Goal: Task Accomplishment & Management: Manage account settings

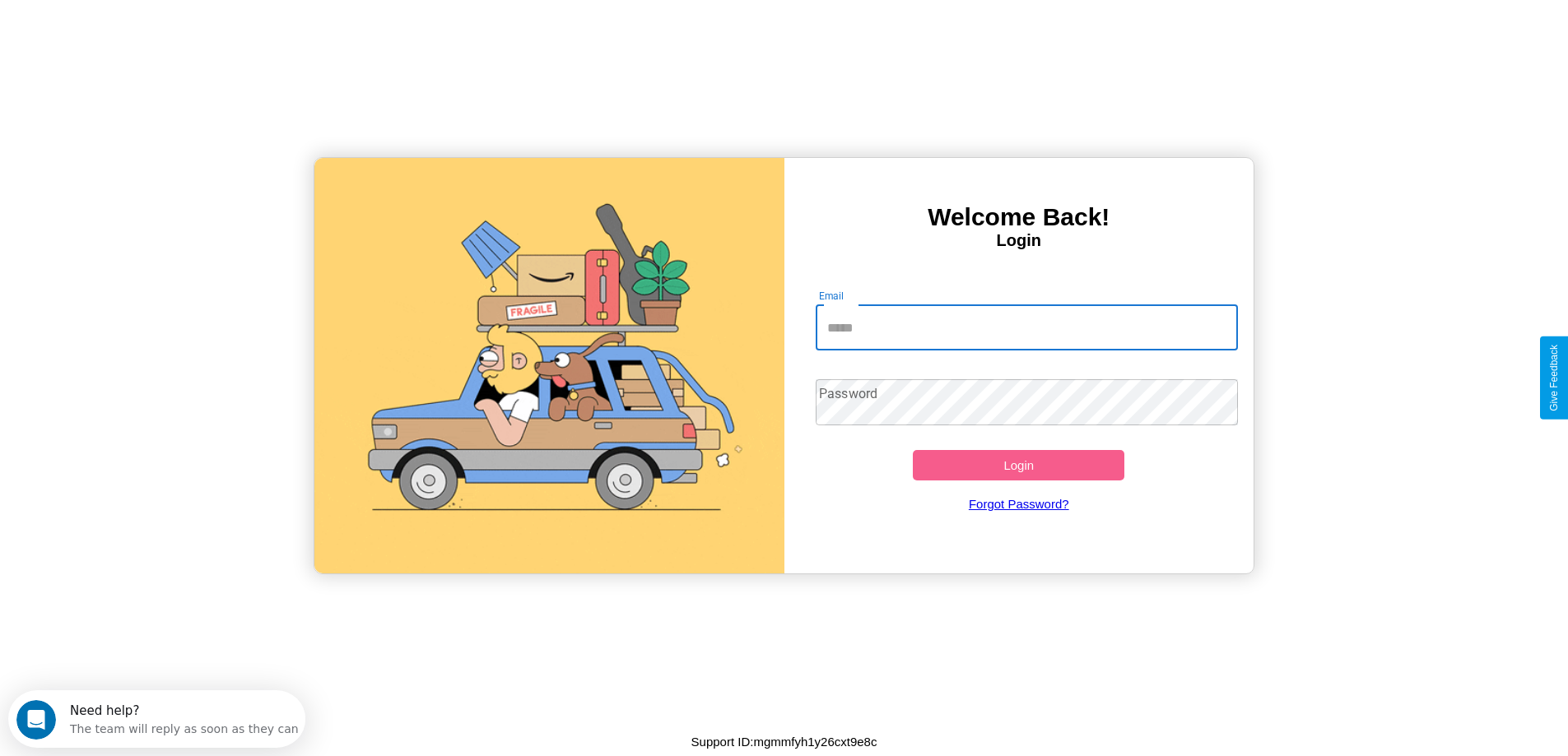
click at [1026, 328] on input "Email" at bounding box center [1027, 328] width 422 height 46
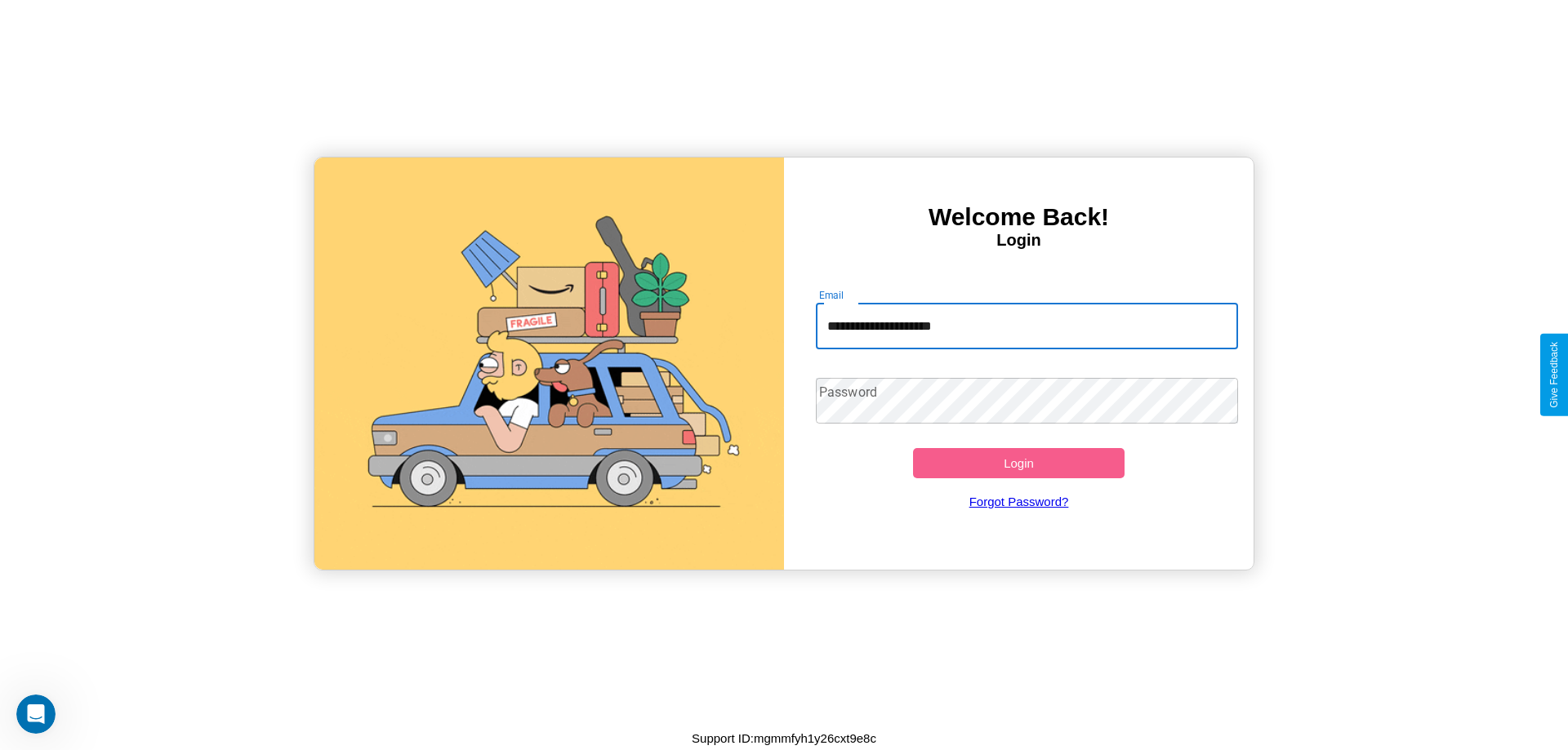
type input "**********"
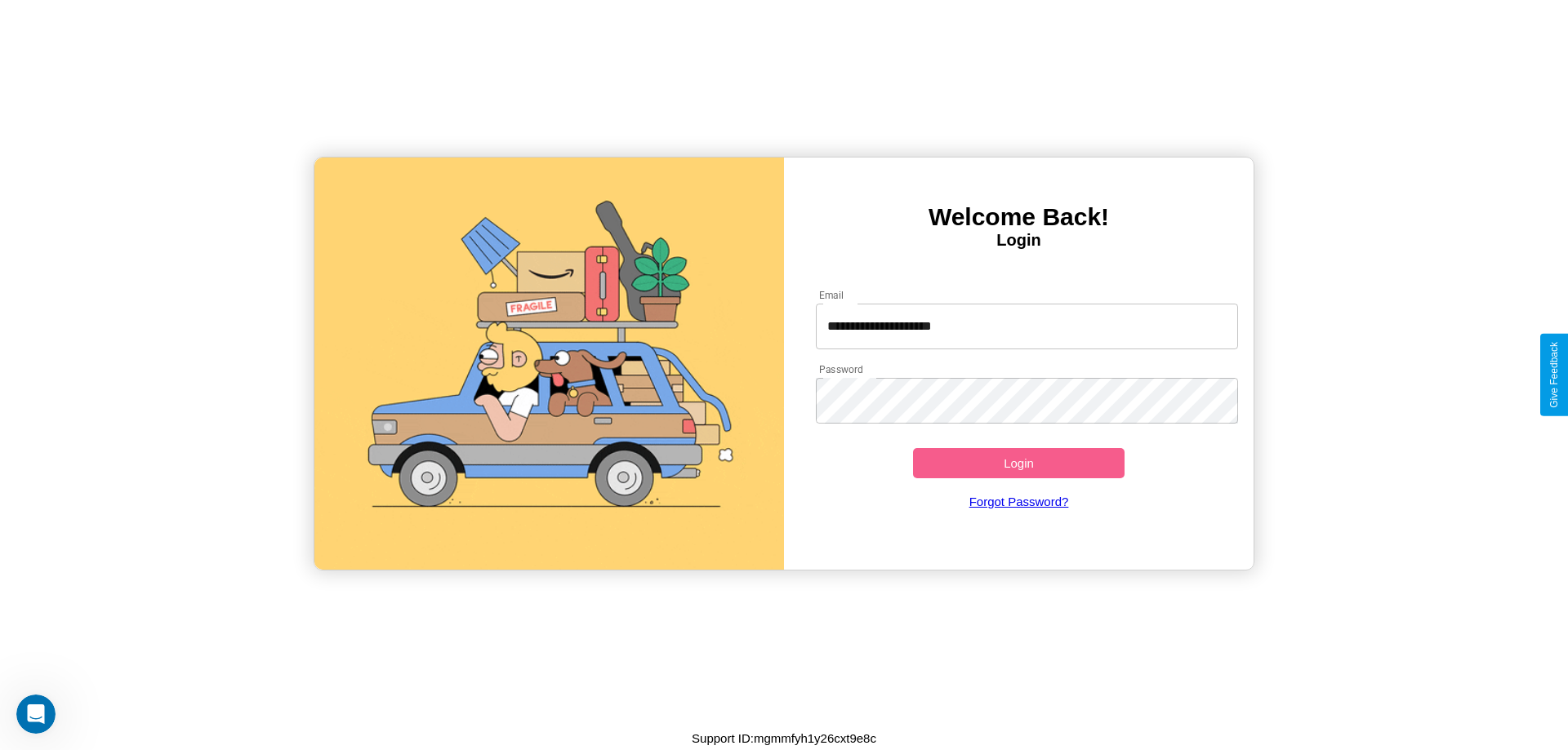
click at [1018, 463] on button "Login" at bounding box center [1018, 463] width 211 height 30
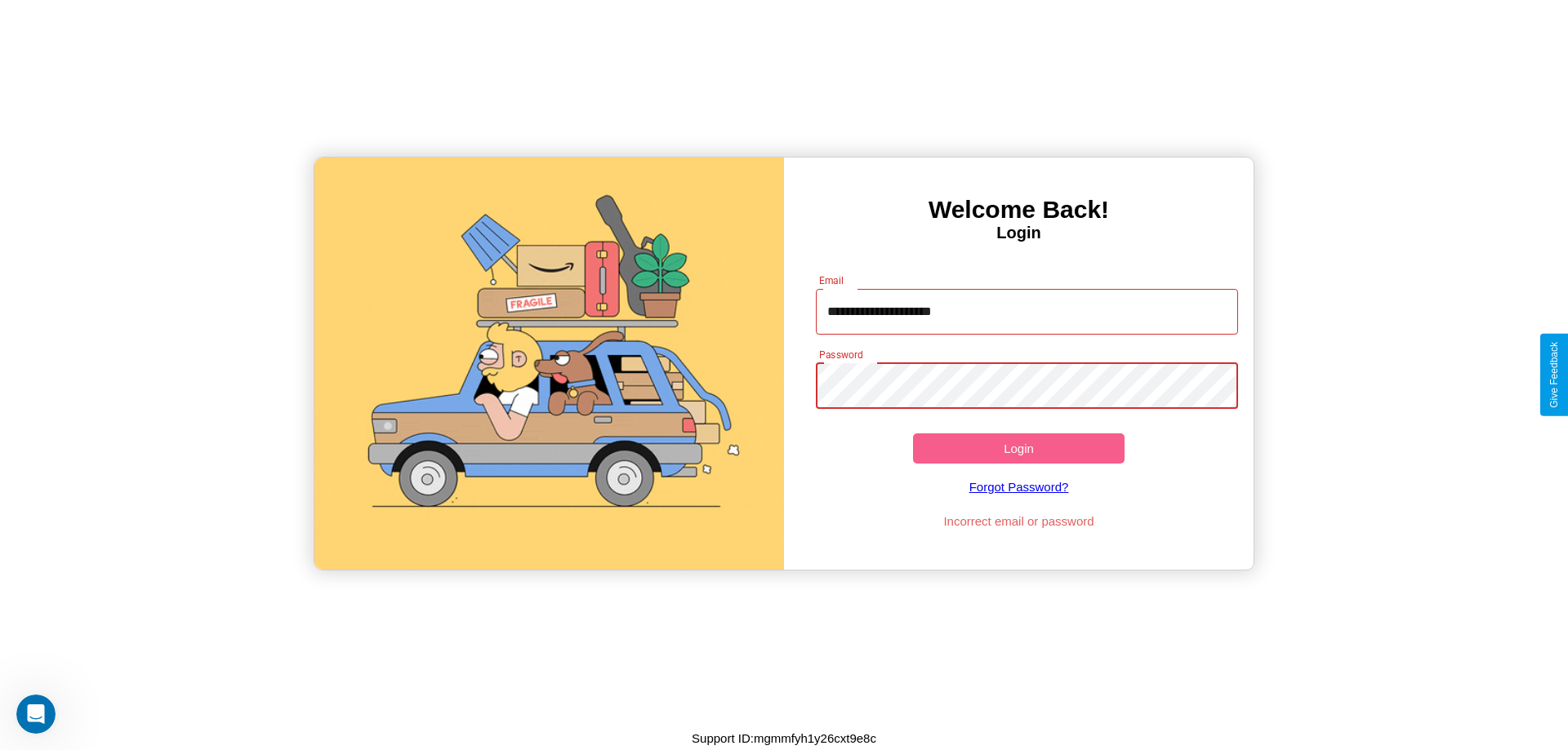
click at [1018, 448] on button "Login" at bounding box center [1018, 449] width 211 height 30
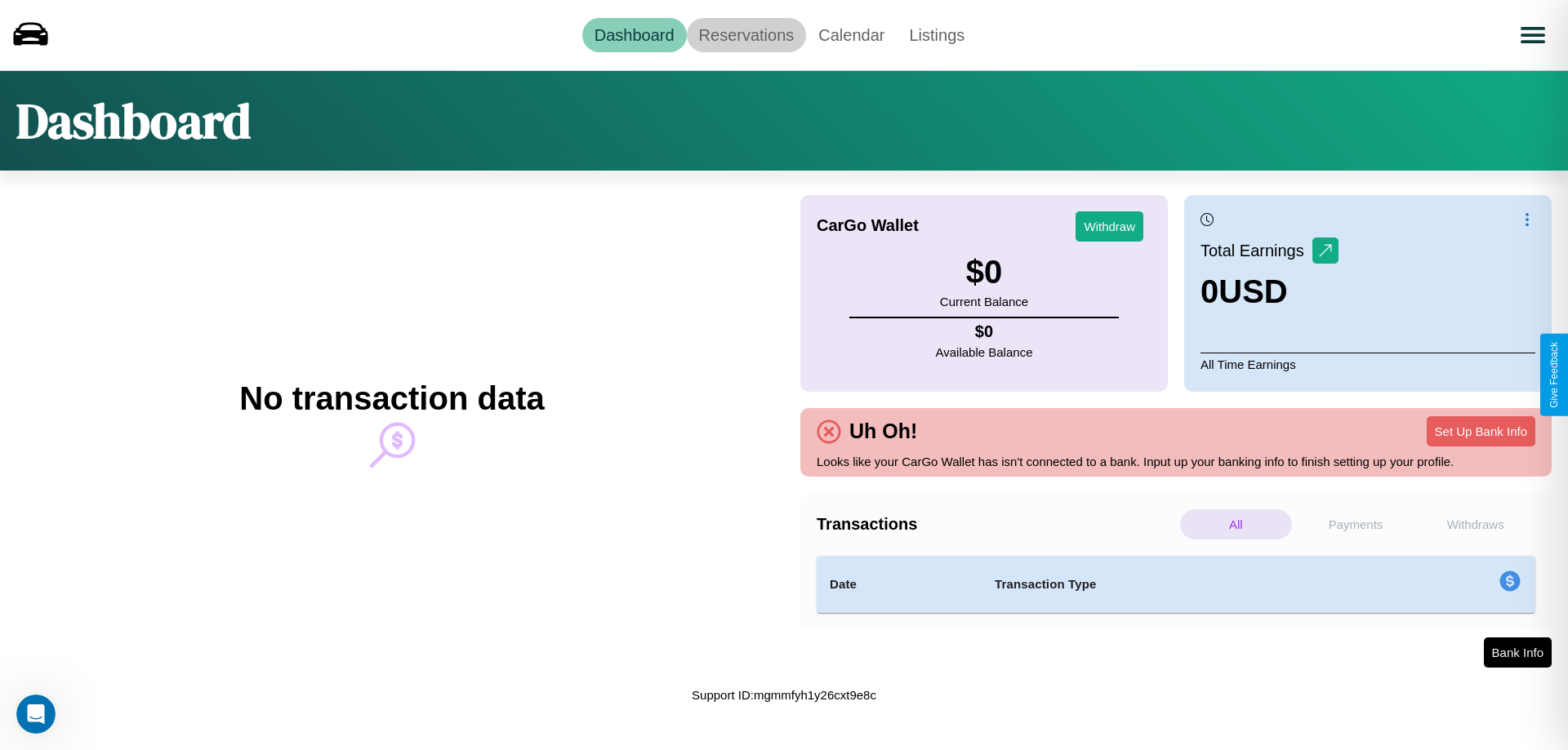
click at [746, 34] on link "Reservations" at bounding box center [747, 34] width 120 height 34
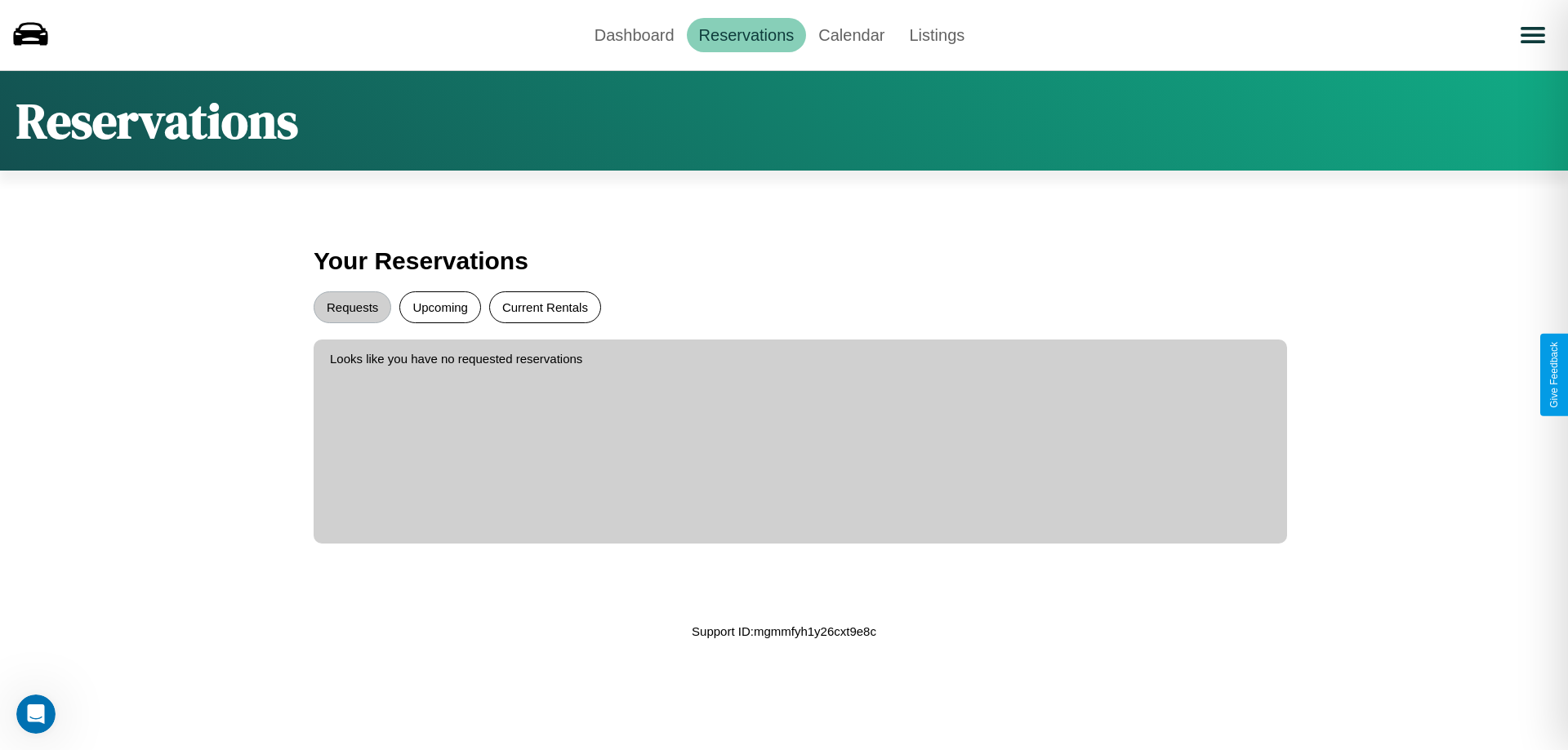
click at [544, 307] on button "Current Rentals" at bounding box center [544, 307] width 112 height 32
click at [352, 307] on button "Requests" at bounding box center [353, 307] width 78 height 32
click at [440, 307] on button "Upcoming" at bounding box center [440, 307] width 81 height 32
